Goal: Task Accomplishment & Management: Manage account settings

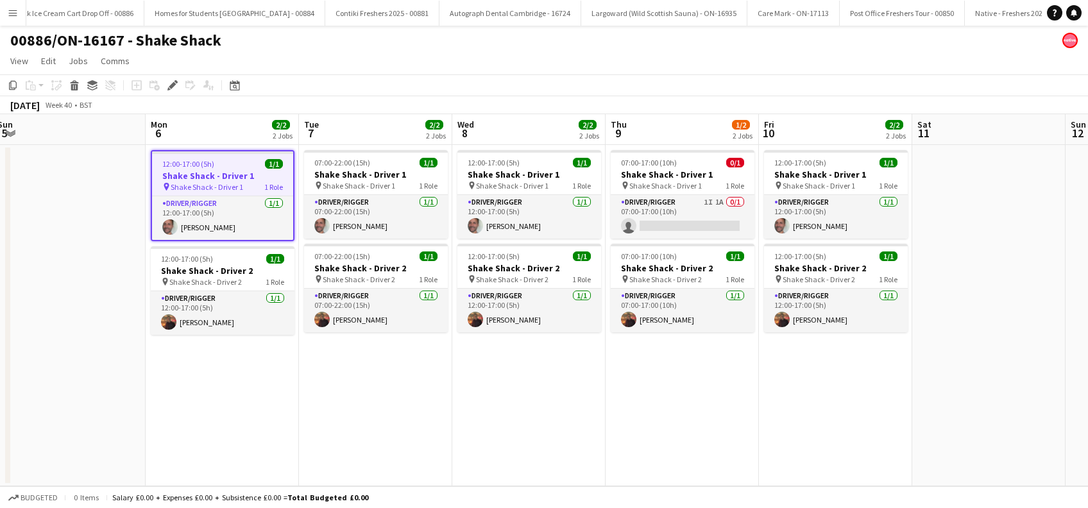
drag, startPoint x: 703, startPoint y: 398, endPoint x: 531, endPoint y: 403, distance: 172.7
click at [522, 423] on app-calendar-viewport "Wed 1 Thu 2 Fri 3 Sat 4 Sun 5 Mon 6 2/2 2 Jobs Tue 7 2/2 2 Jobs Wed 8 2/2 2 Job…" at bounding box center [544, 300] width 1088 height 372
click at [343, 275] on span "Shake Shack - Driver 2" at bounding box center [358, 280] width 73 height 10
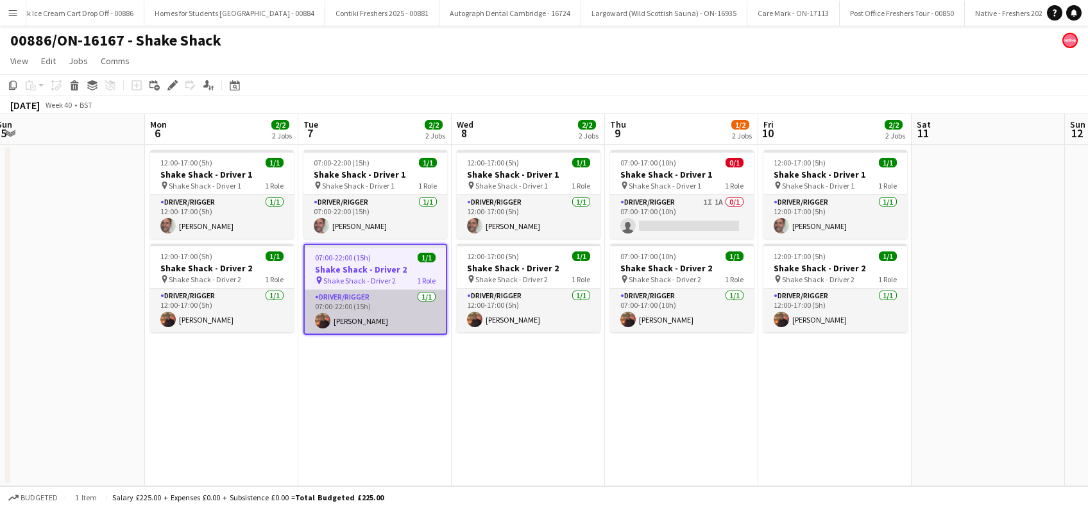
click at [353, 296] on app-card-role "Driver/Rigger [DATE] 07:00-22:00 (15h) [PERSON_NAME]" at bounding box center [375, 312] width 141 height 44
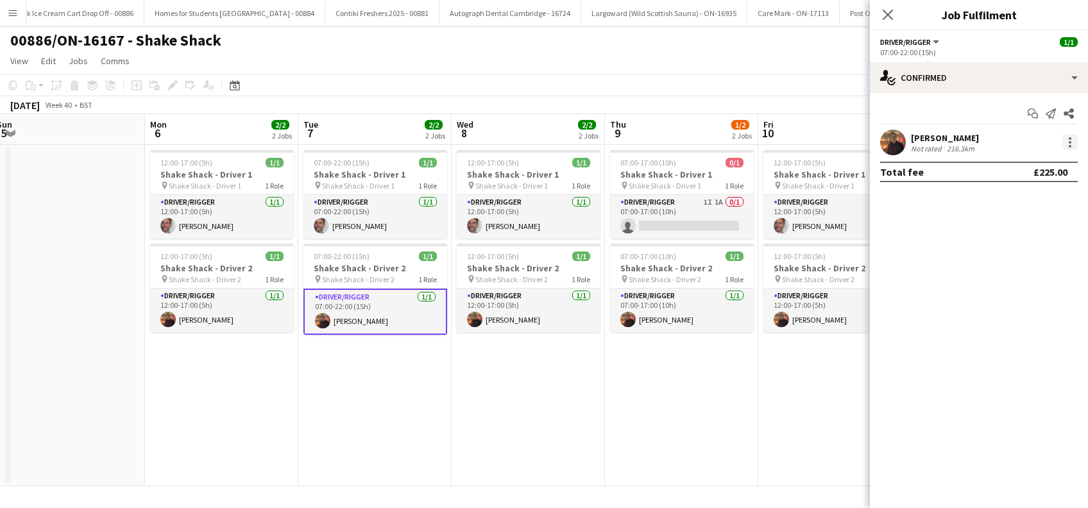
click at [1073, 144] on div at bounding box center [1070, 142] width 15 height 15
click at [1021, 164] on span "Edit fee" at bounding box center [1005, 165] width 35 height 11
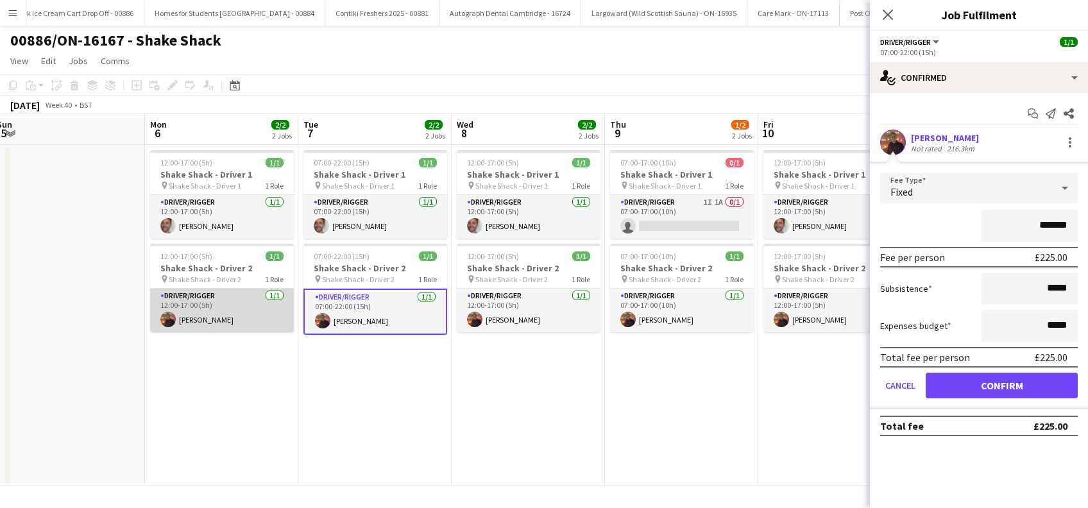
click at [198, 299] on app-card-role "Driver/Rigger [DATE] 12:00-17:00 (5h) [PERSON_NAME]" at bounding box center [222, 311] width 144 height 44
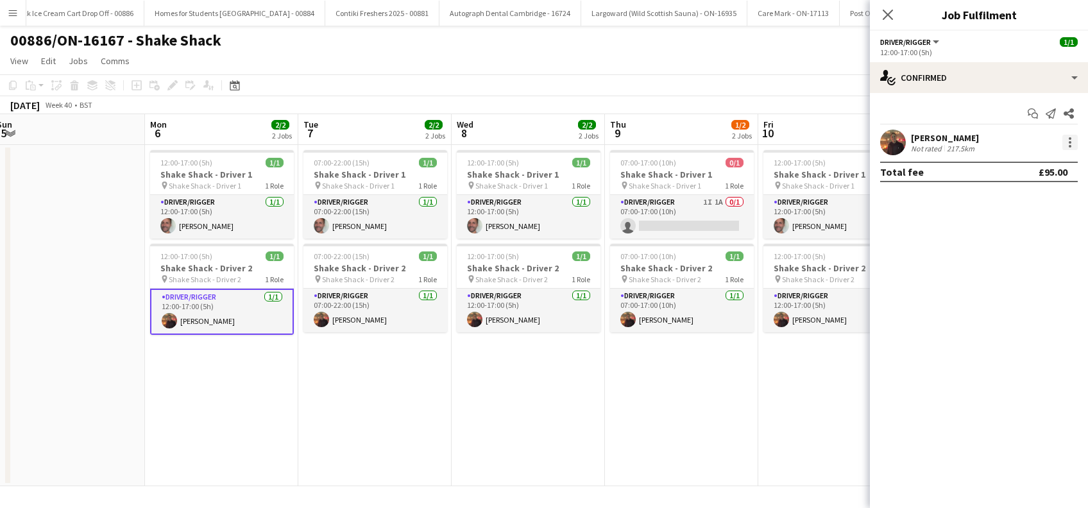
click at [1070, 143] on div at bounding box center [1070, 142] width 3 height 3
click at [1012, 167] on span "Edit fee" at bounding box center [1005, 165] width 35 height 11
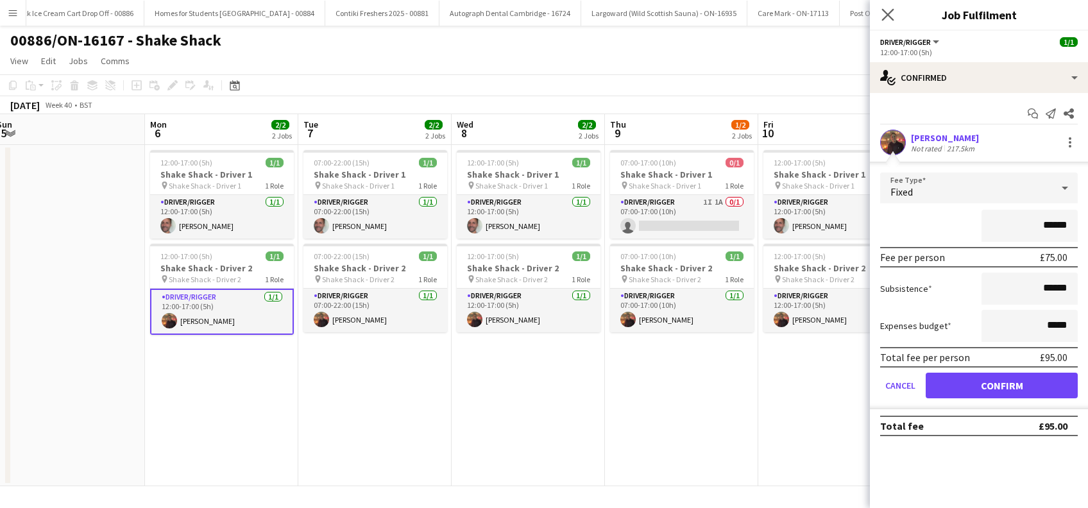
click at [894, 12] on icon "Close pop-in" at bounding box center [888, 14] width 12 height 12
